Goal: Navigation & Orientation: Find specific page/section

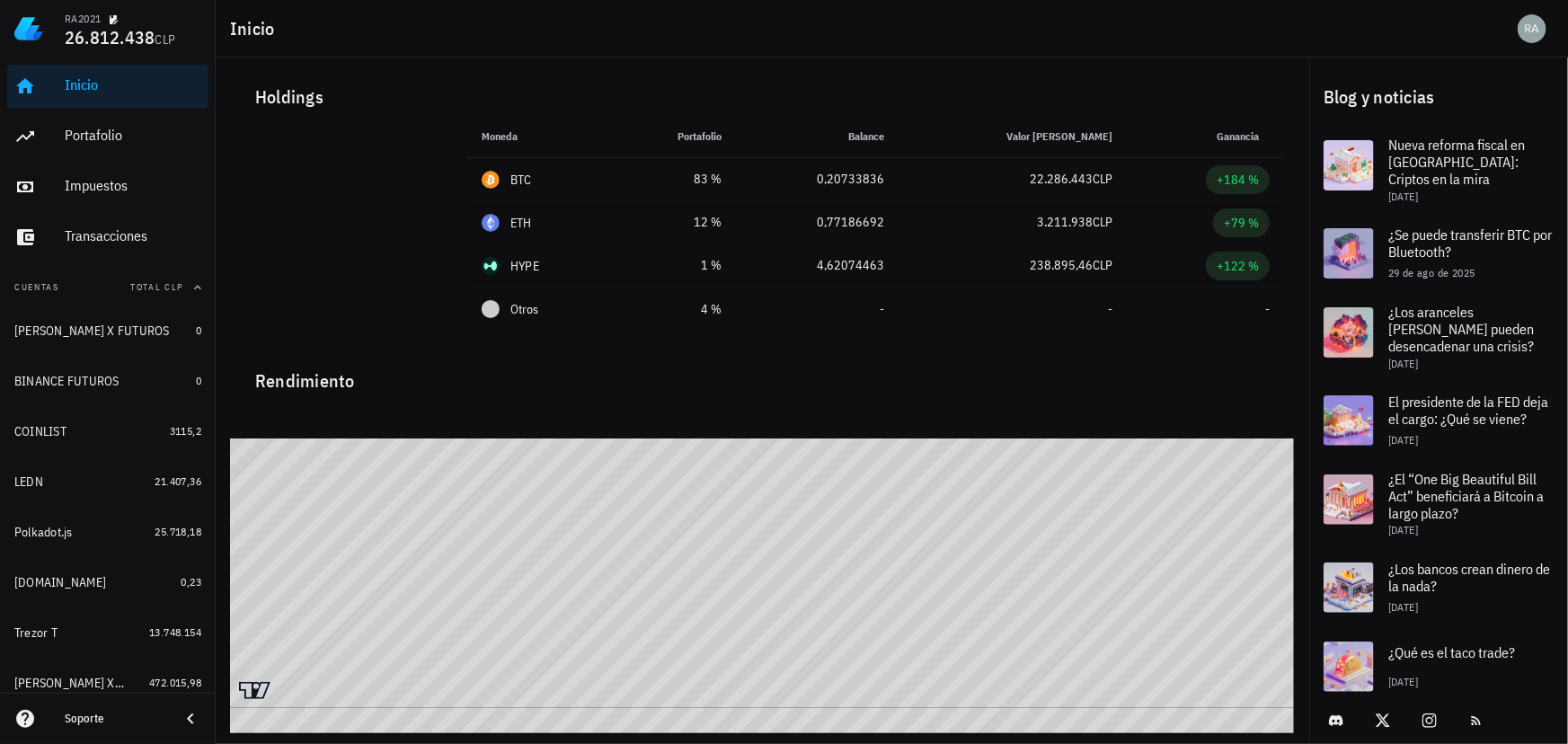
scroll to position [251, 0]
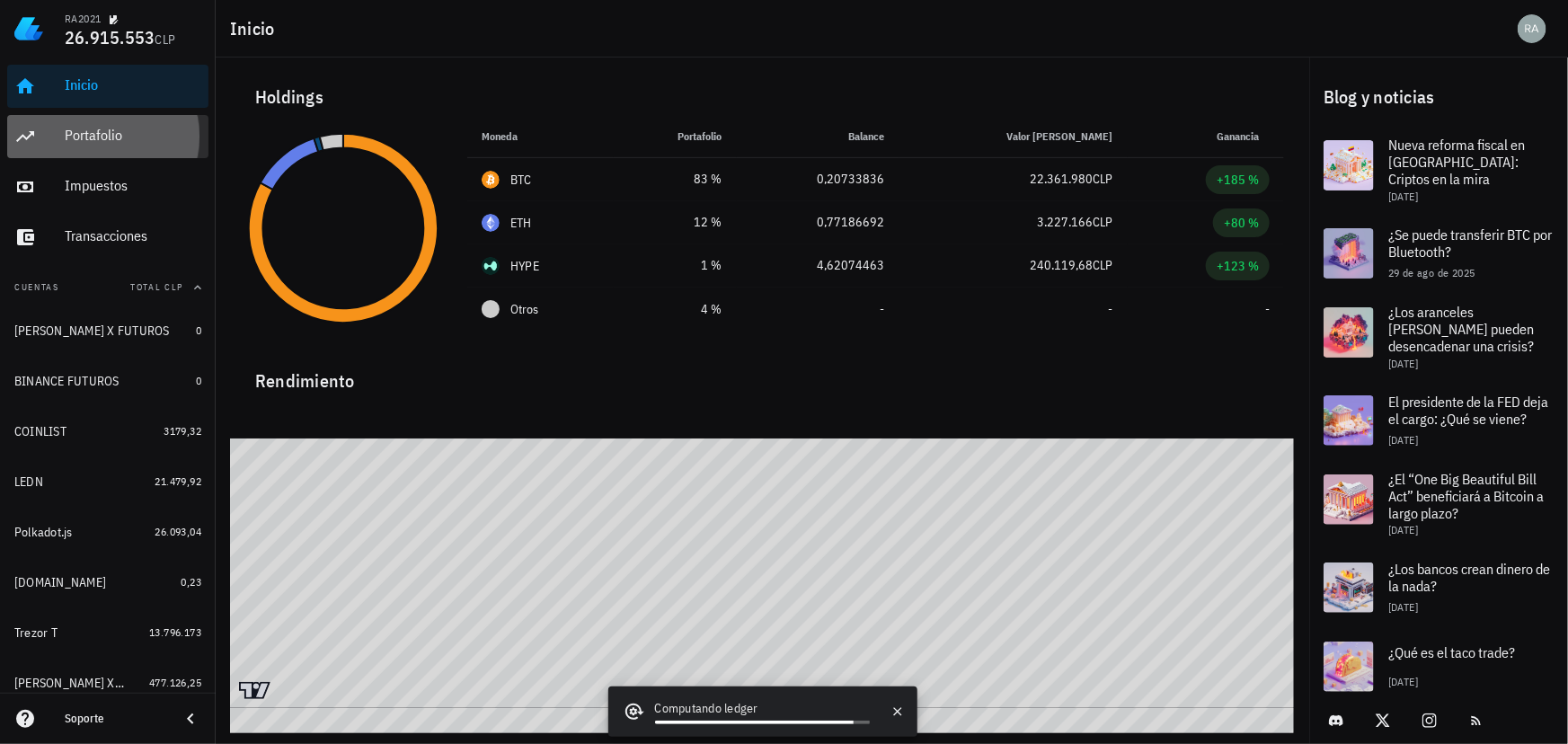
click at [130, 140] on div "Portafolio" at bounding box center [133, 135] width 137 height 17
